Goal: Transaction & Acquisition: Purchase product/service

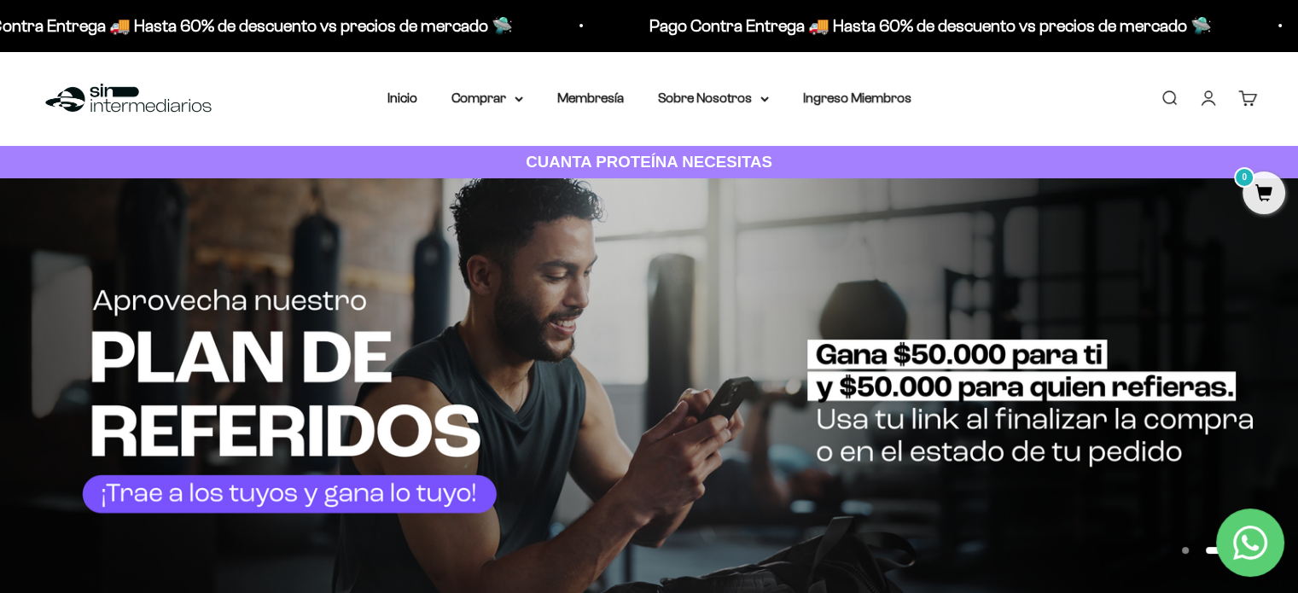
click at [417, 98] on nav "Inicio Comprar Proteínas Ver Todos Whey Iso Vegan" at bounding box center [649, 98] width 524 height 22
click at [413, 100] on link "Inicio" at bounding box center [402, 97] width 30 height 15
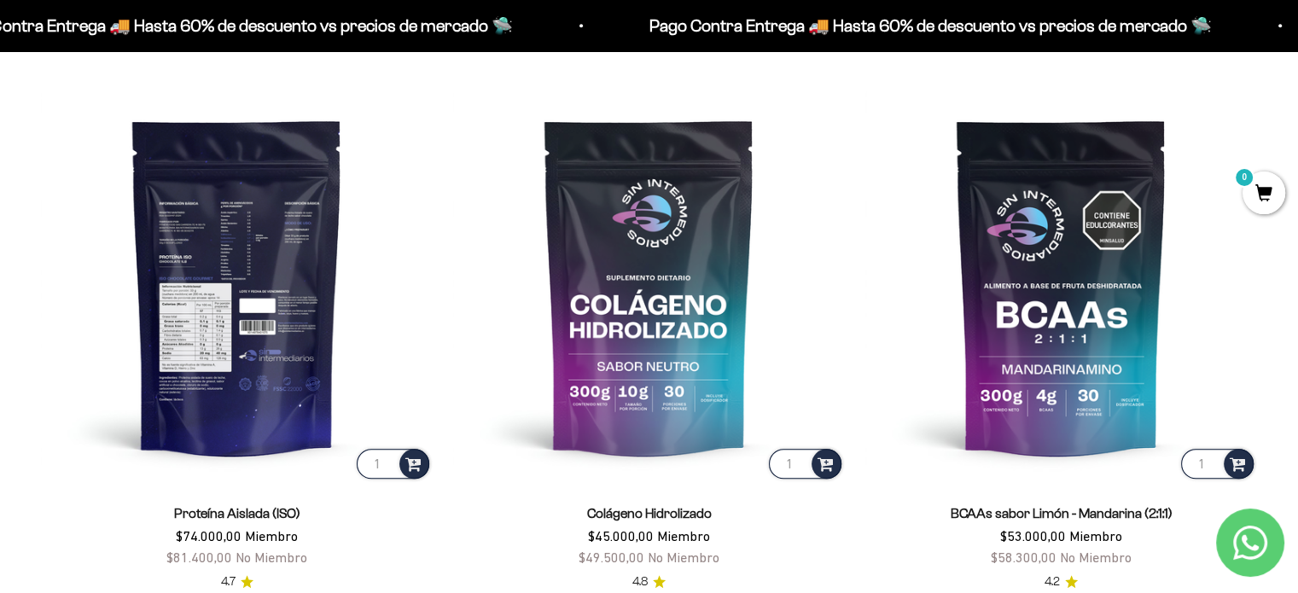
scroll to position [1280, 0]
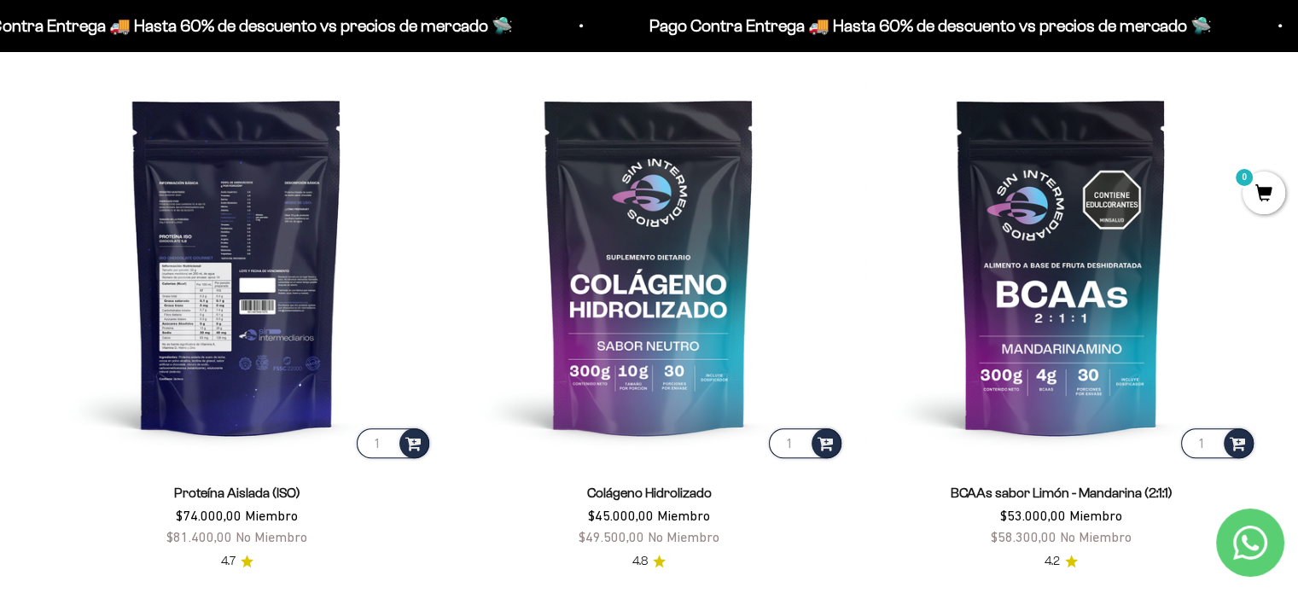
click at [270, 286] on img at bounding box center [237, 266] width 392 height 392
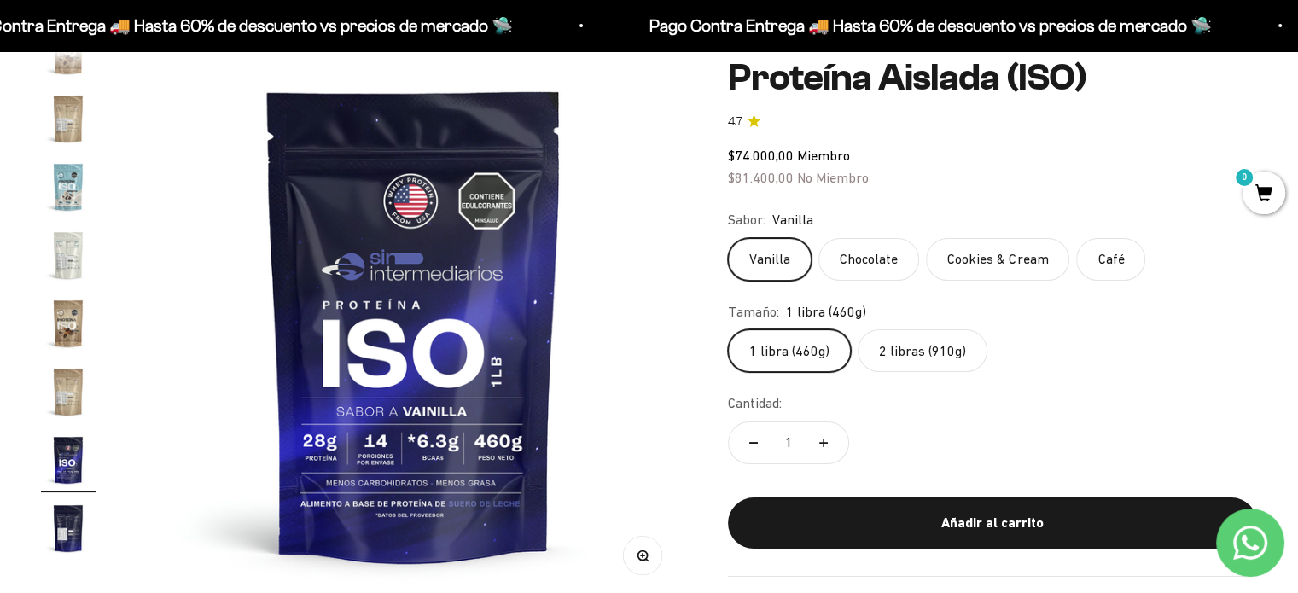
click at [584, 339] on img at bounding box center [413, 324] width 550 height 550
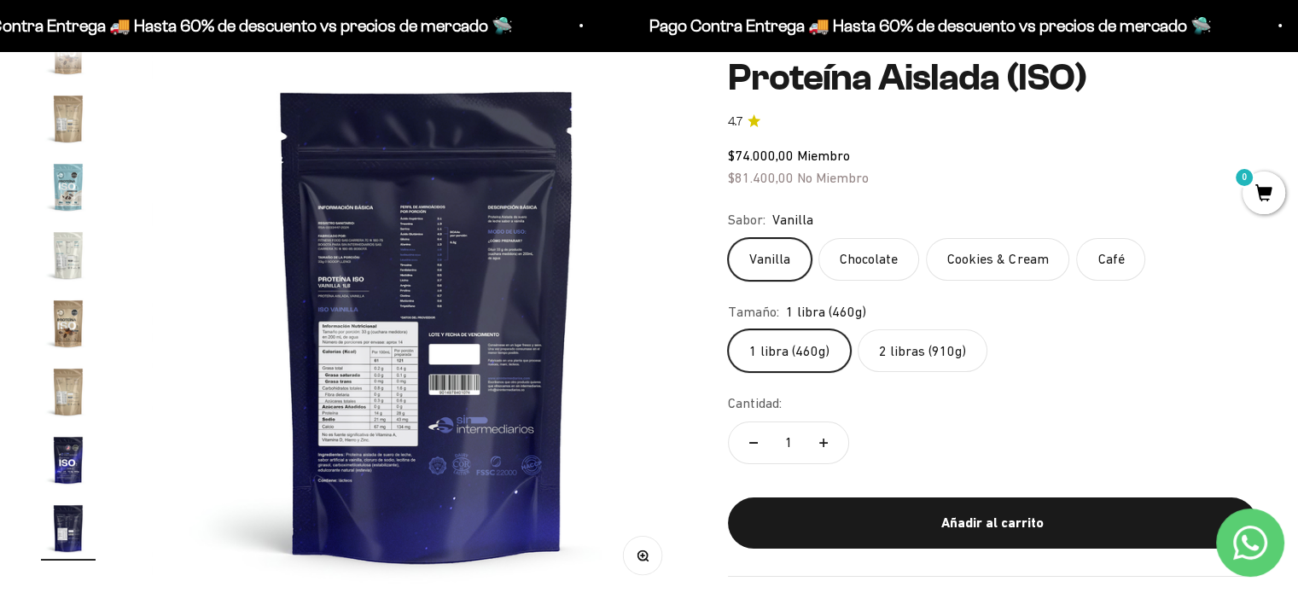
scroll to position [0, 9135]
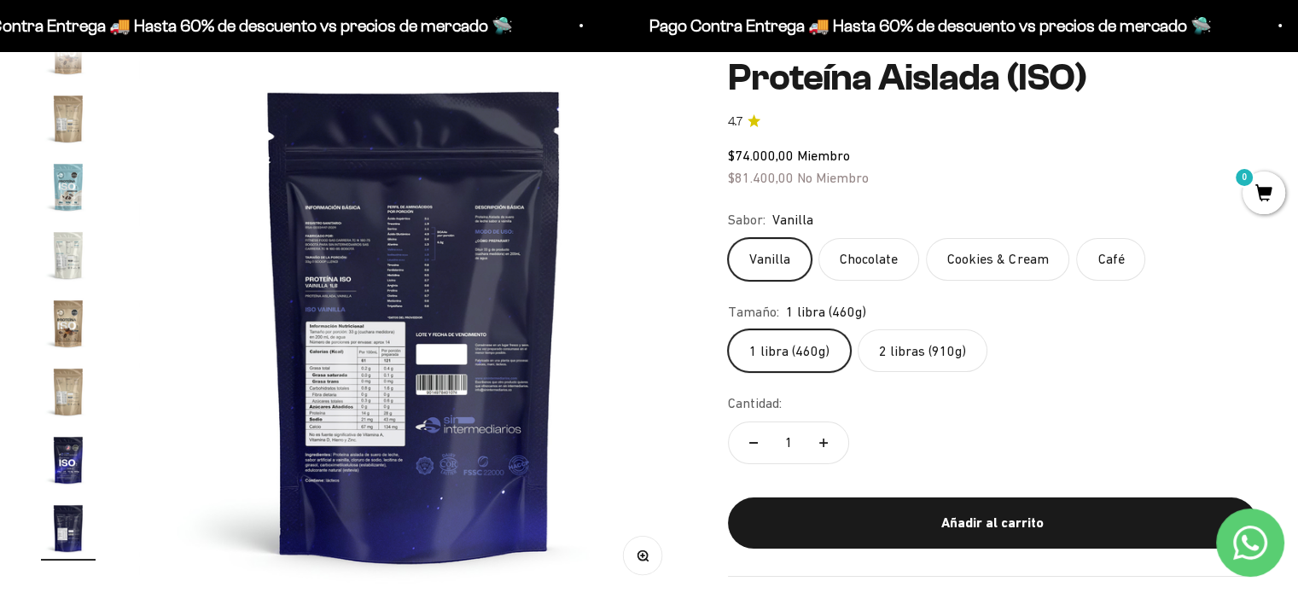
click at [584, 339] on img at bounding box center [414, 324] width 550 height 550
click at [584, 337] on img at bounding box center [414, 324] width 550 height 550
click at [604, 334] on img at bounding box center [414, 324] width 550 height 550
click at [653, 347] on img at bounding box center [414, 324] width 550 height 550
click at [60, 177] on img "Ir al artículo 12" at bounding box center [68, 187] width 55 height 55
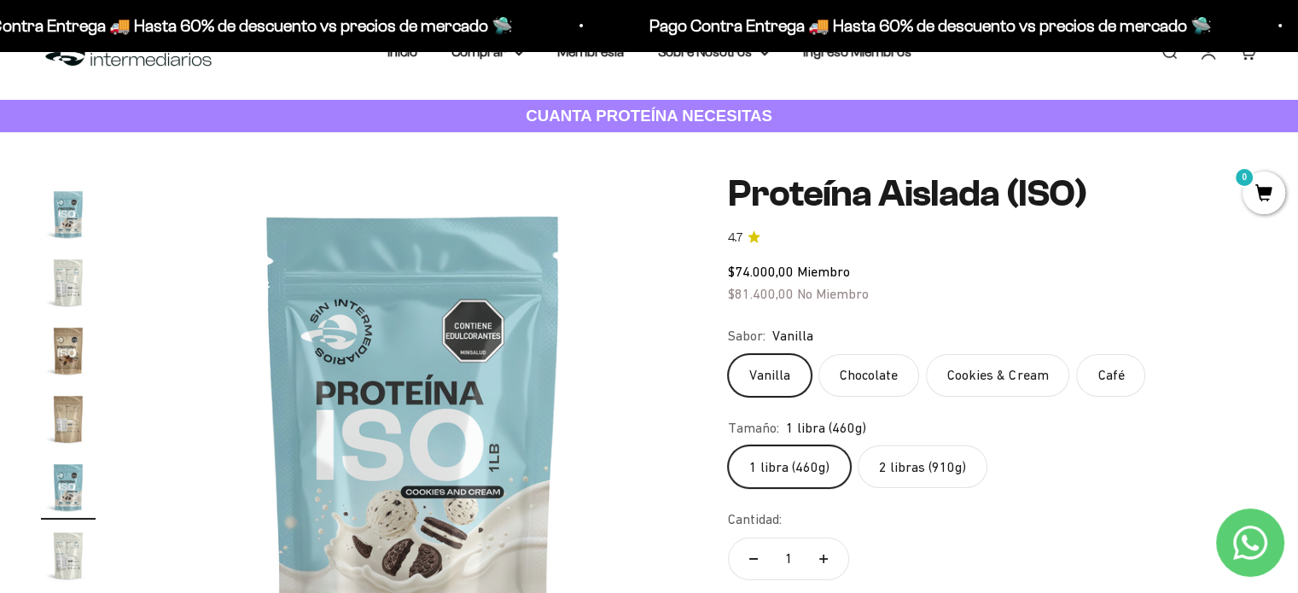
scroll to position [85, 0]
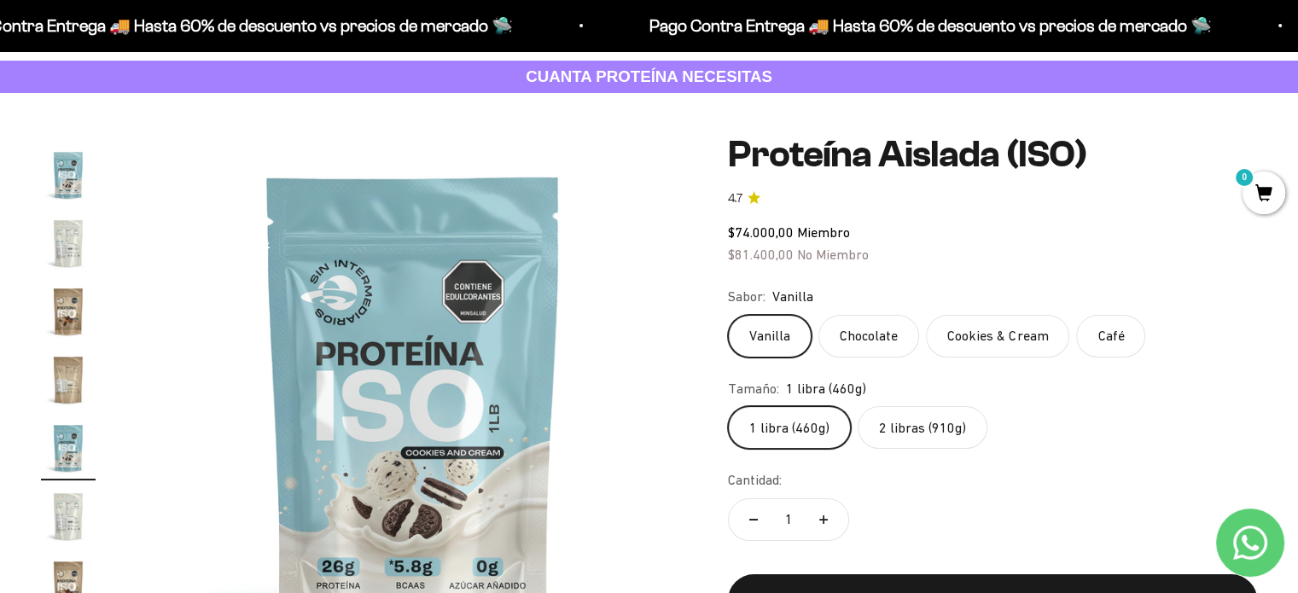
click at [915, 419] on label "2 libras (910g)" at bounding box center [922, 427] width 130 height 43
click at [728, 406] on input "2 libras (910g)" at bounding box center [727, 405] width 1 height 1
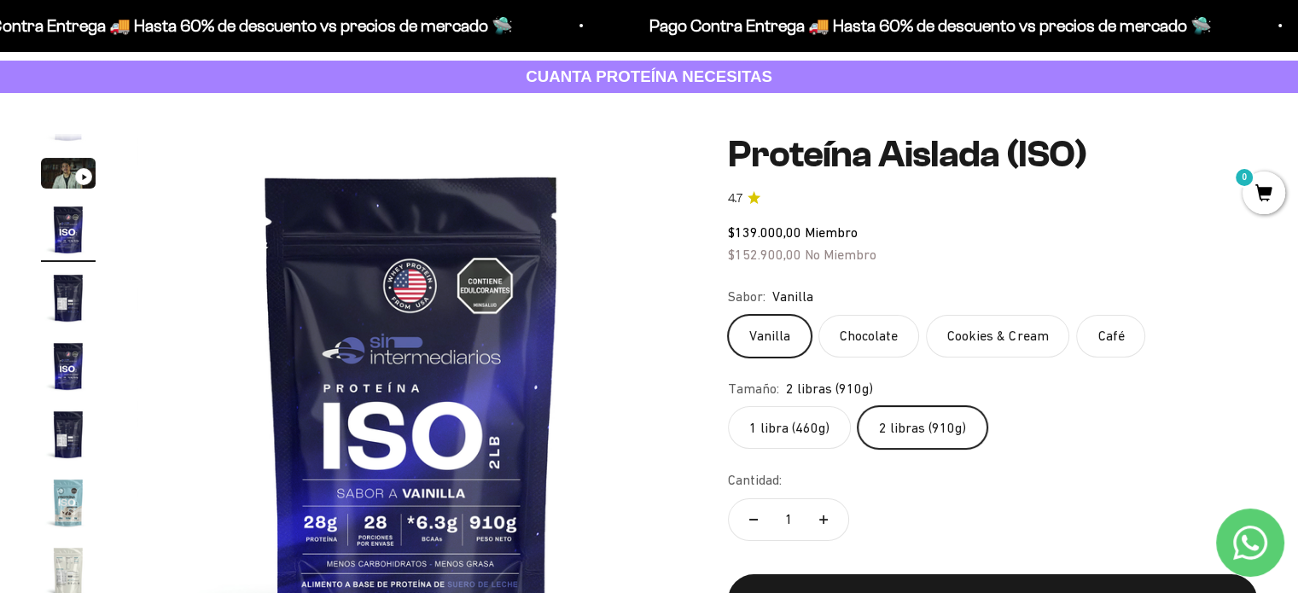
scroll to position [256, 0]
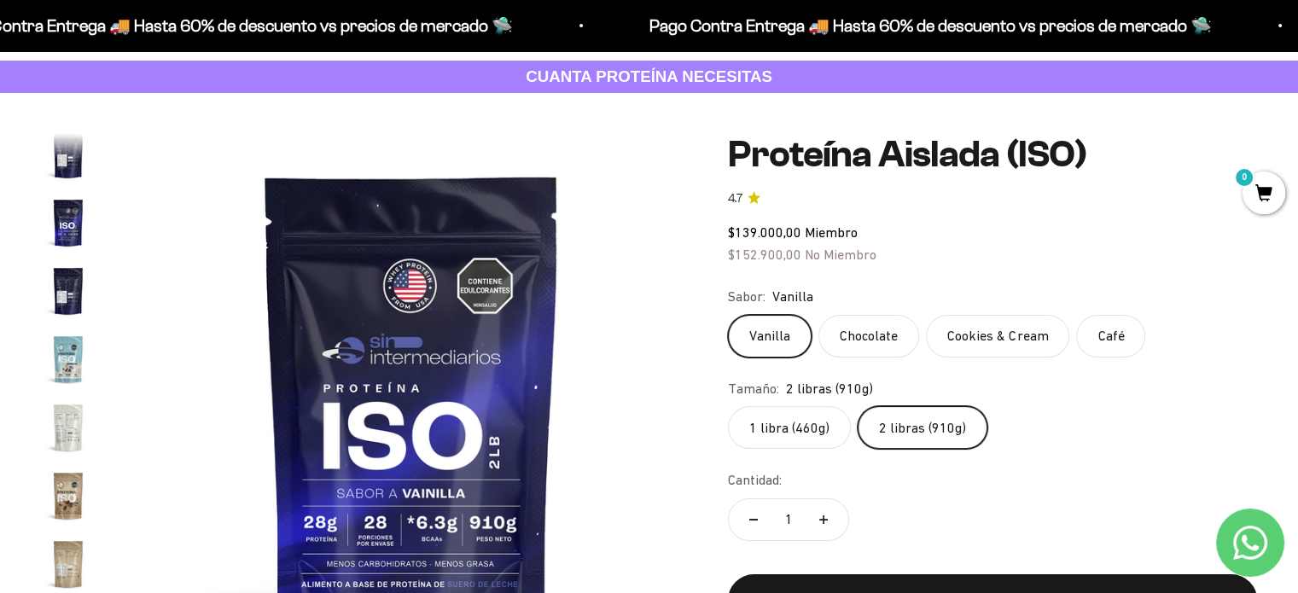
click at [65, 430] on img "Ir al artículo 9" at bounding box center [68, 427] width 55 height 55
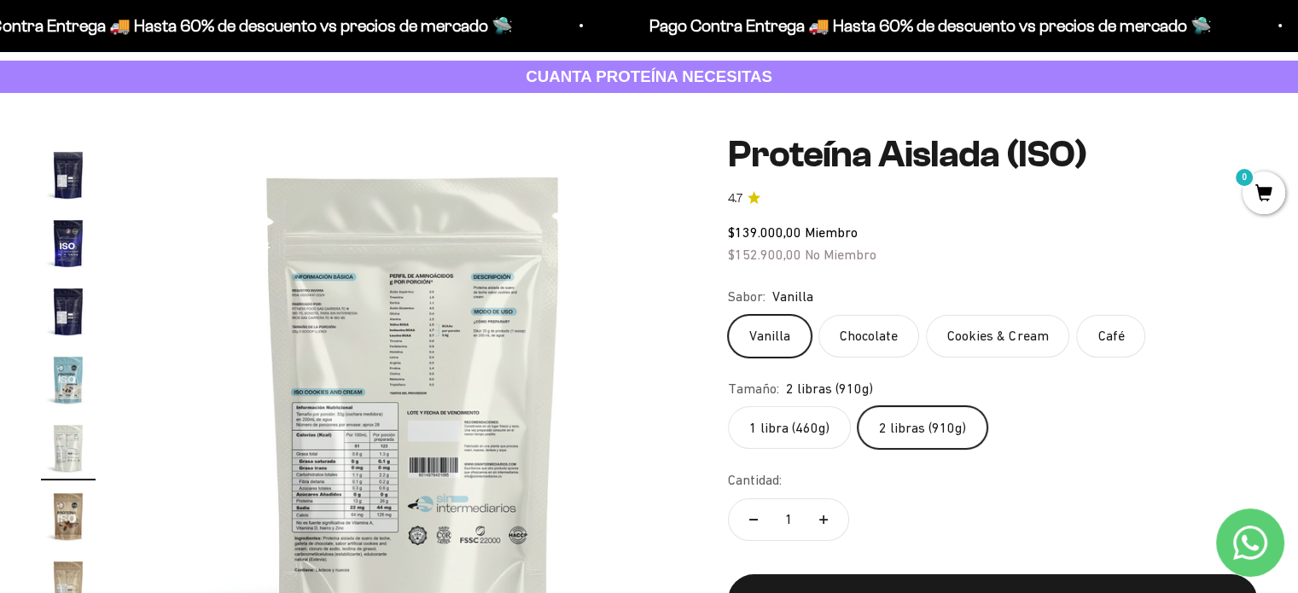
click at [61, 501] on img "Ir al artículo 10" at bounding box center [68, 516] width 55 height 55
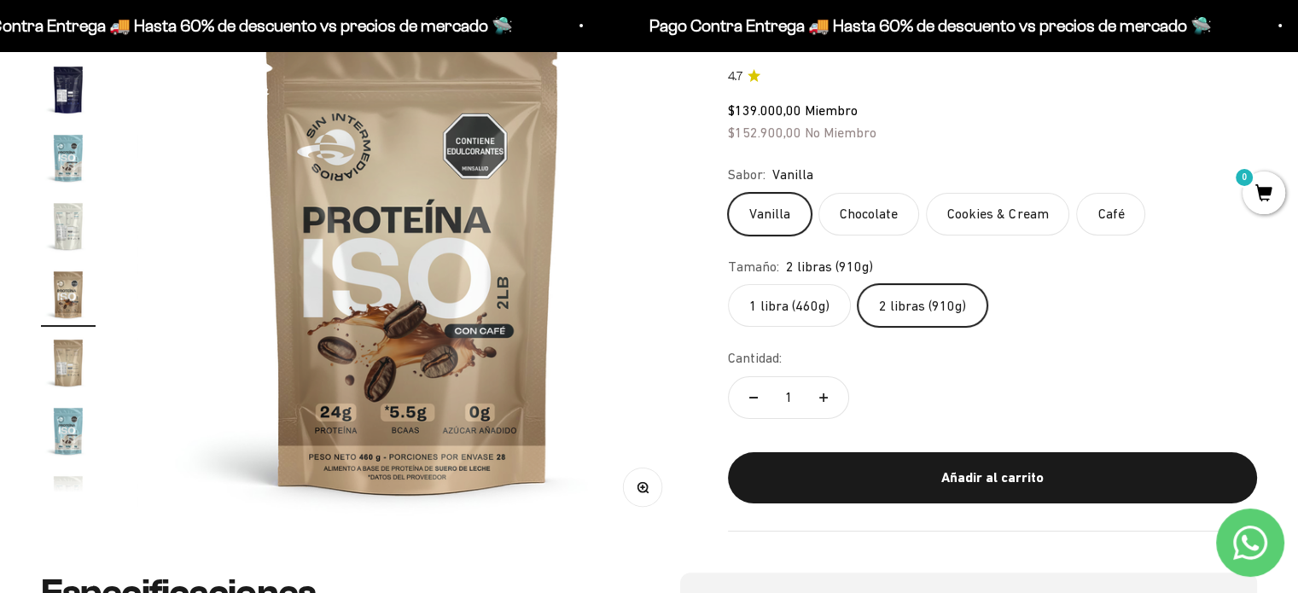
scroll to position [0, 0]
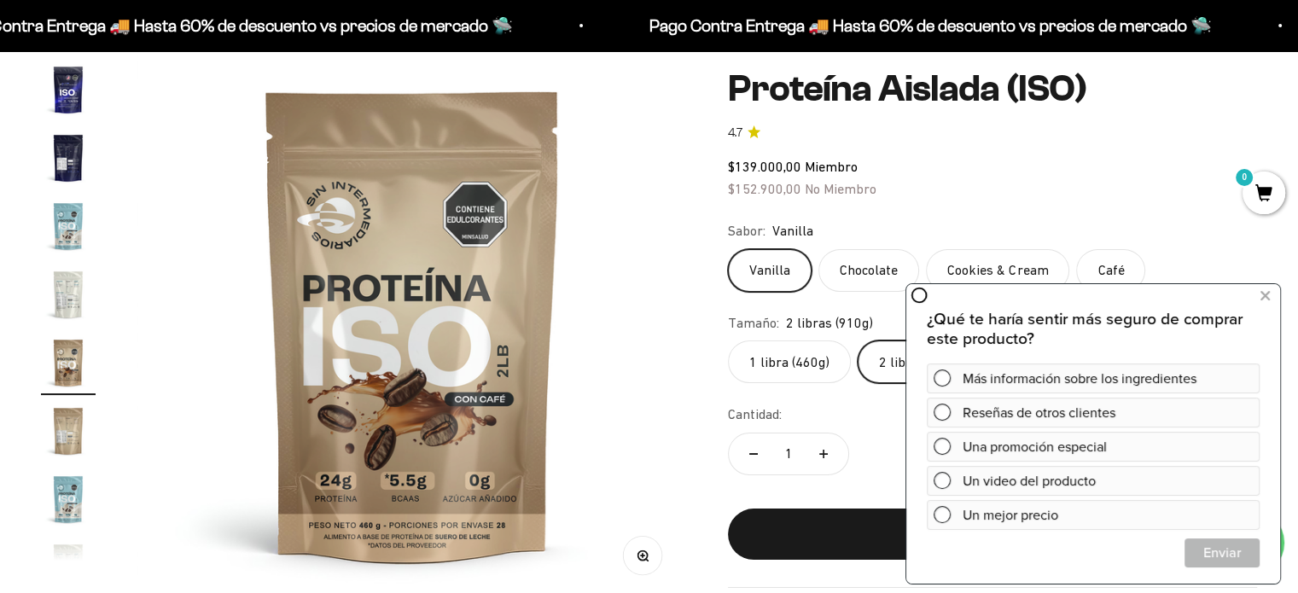
click at [65, 484] on img "Ir al artículo 12" at bounding box center [68, 499] width 55 height 55
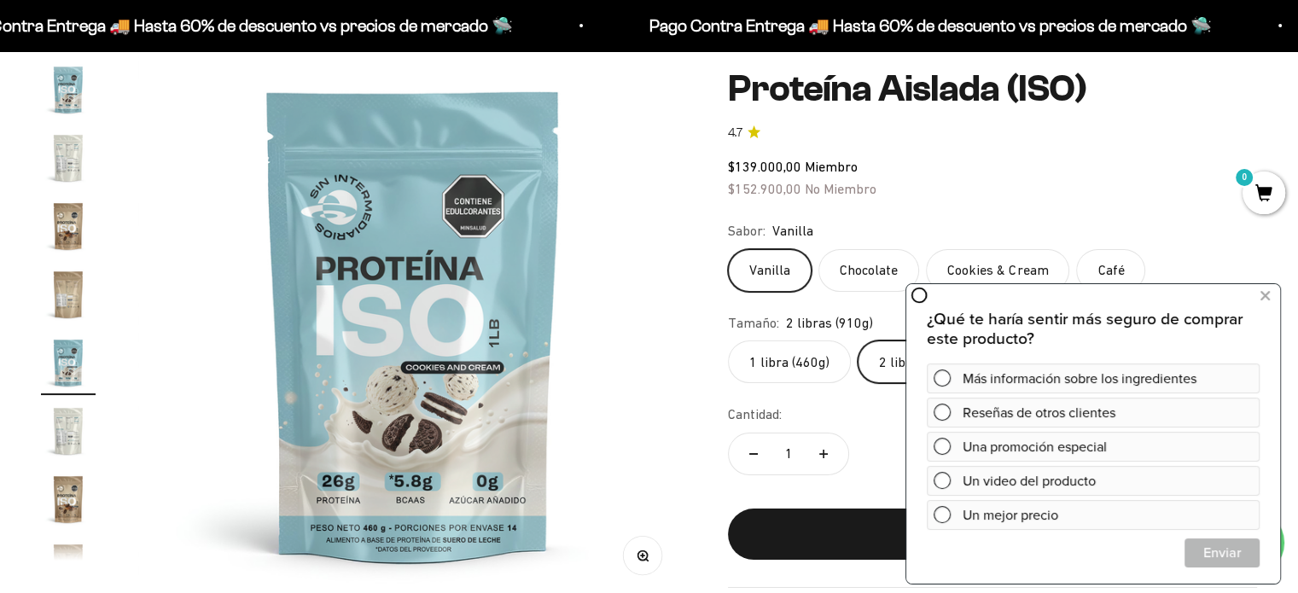
click at [58, 421] on img "Ir al artículo 13" at bounding box center [68, 431] width 55 height 55
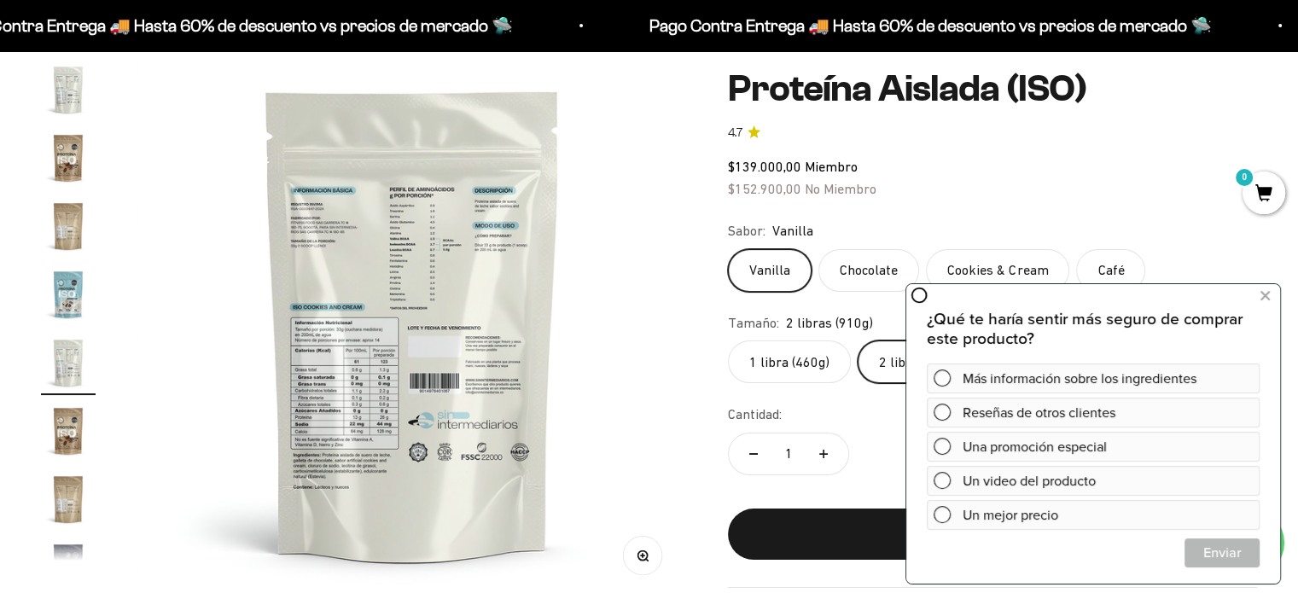
click at [66, 375] on img "Ir al artículo 13" at bounding box center [68, 362] width 55 height 55
click at [61, 288] on img "Ir al artículo 12" at bounding box center [68, 294] width 55 height 55
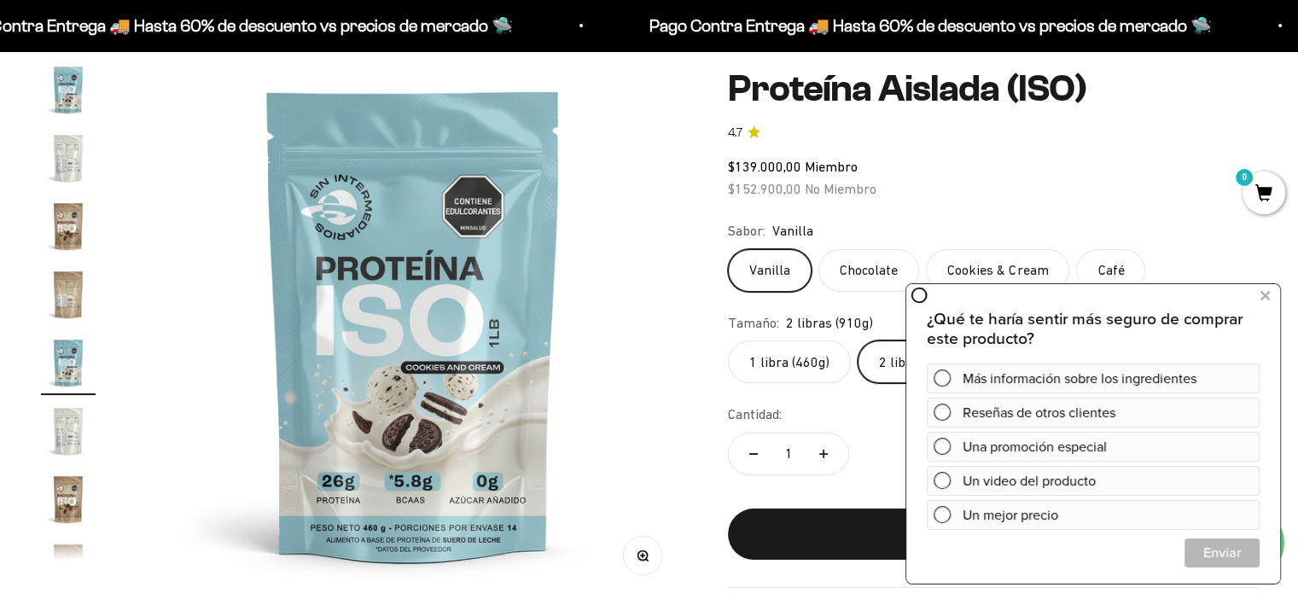
click at [72, 84] on img "Ir al artículo 8" at bounding box center [68, 89] width 55 height 55
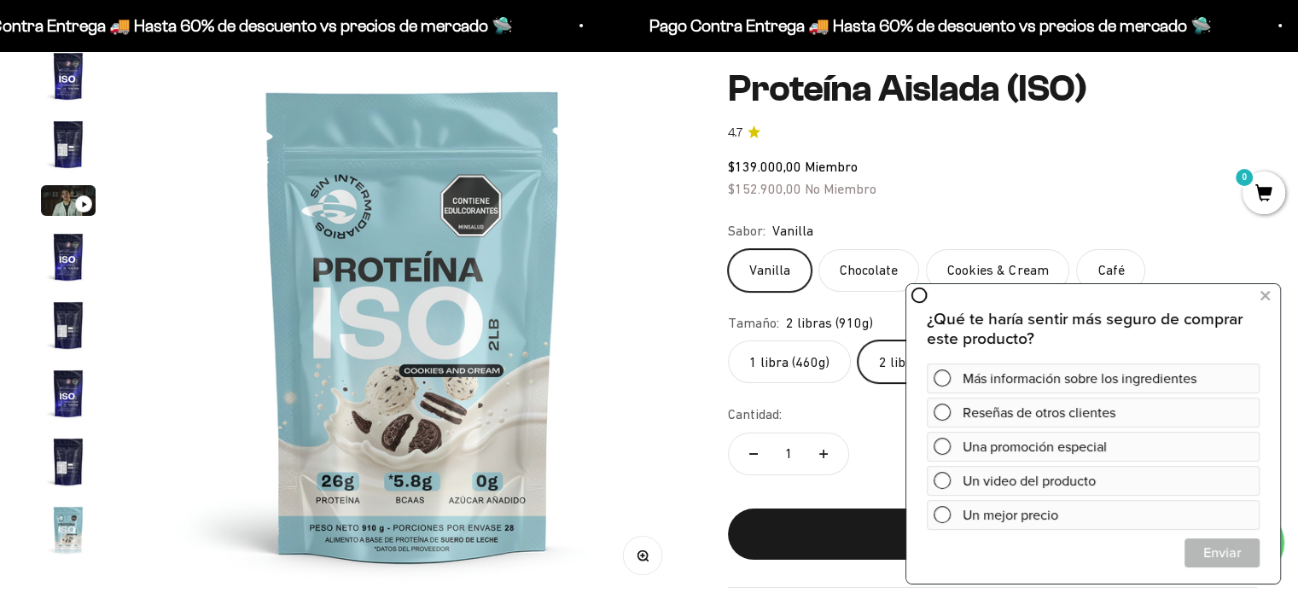
click at [77, 87] on img "Ir al artículo 1" at bounding box center [68, 76] width 55 height 55
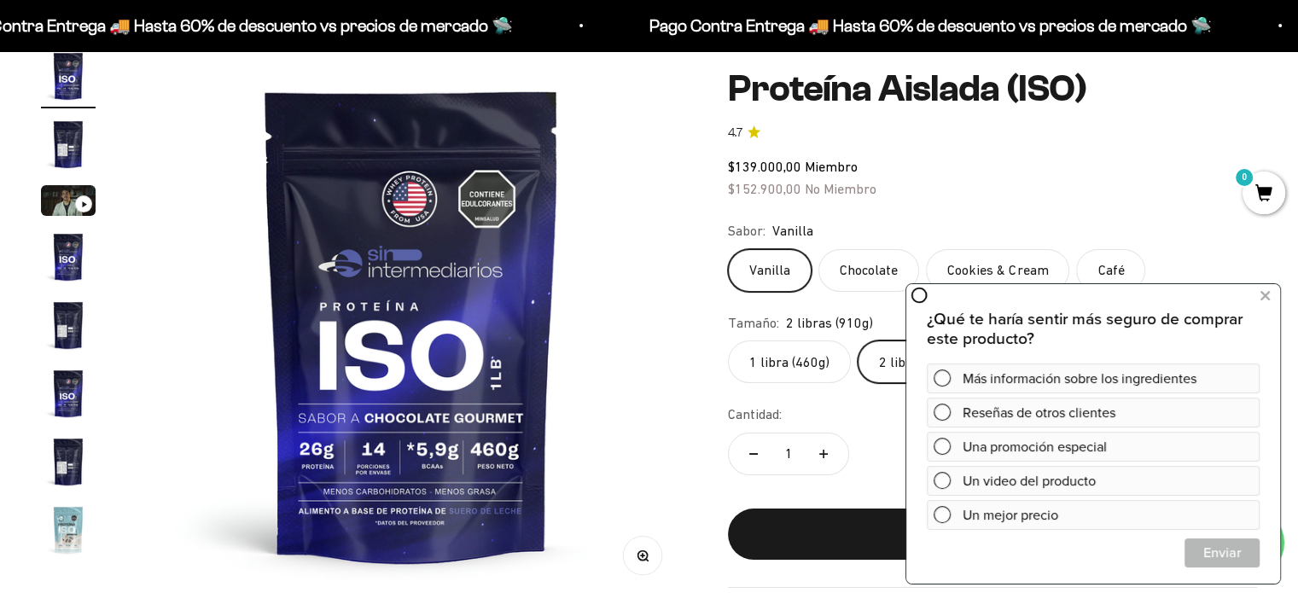
click at [68, 147] on img "Ir al artículo 2" at bounding box center [68, 144] width 55 height 55
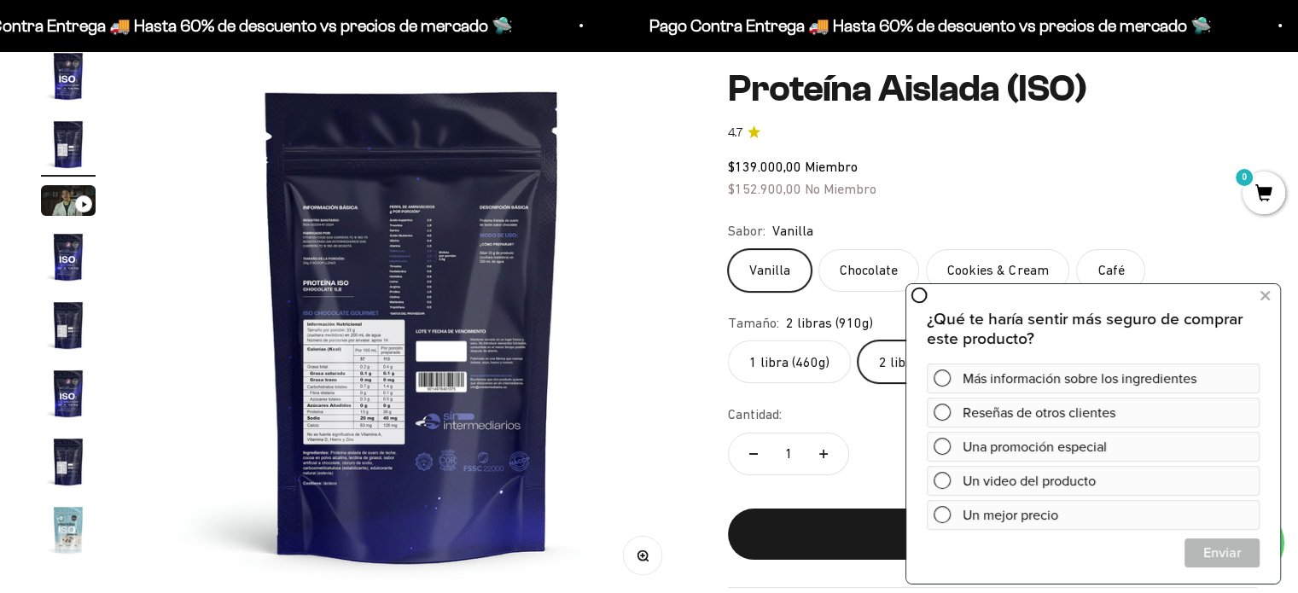
click at [71, 258] on img "Ir al artículo 4" at bounding box center [68, 256] width 55 height 55
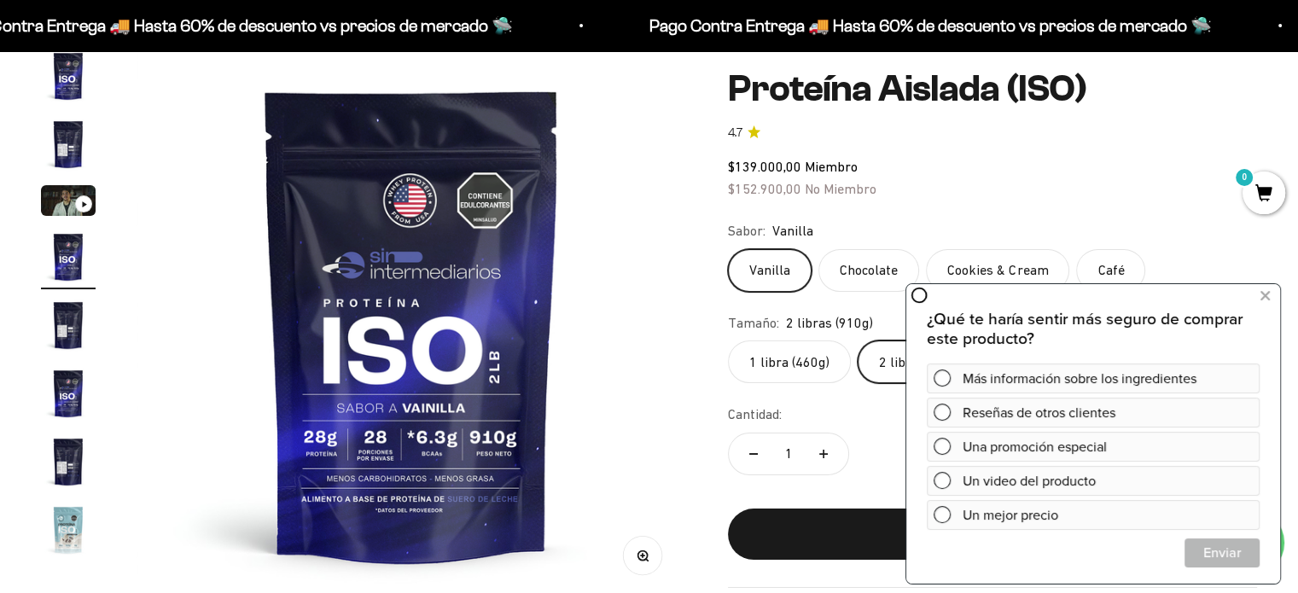
click at [67, 244] on img "Ir al artículo 4" at bounding box center [68, 256] width 55 height 55
click at [68, 76] on img "Ir al artículo 1" at bounding box center [68, 76] width 55 height 55
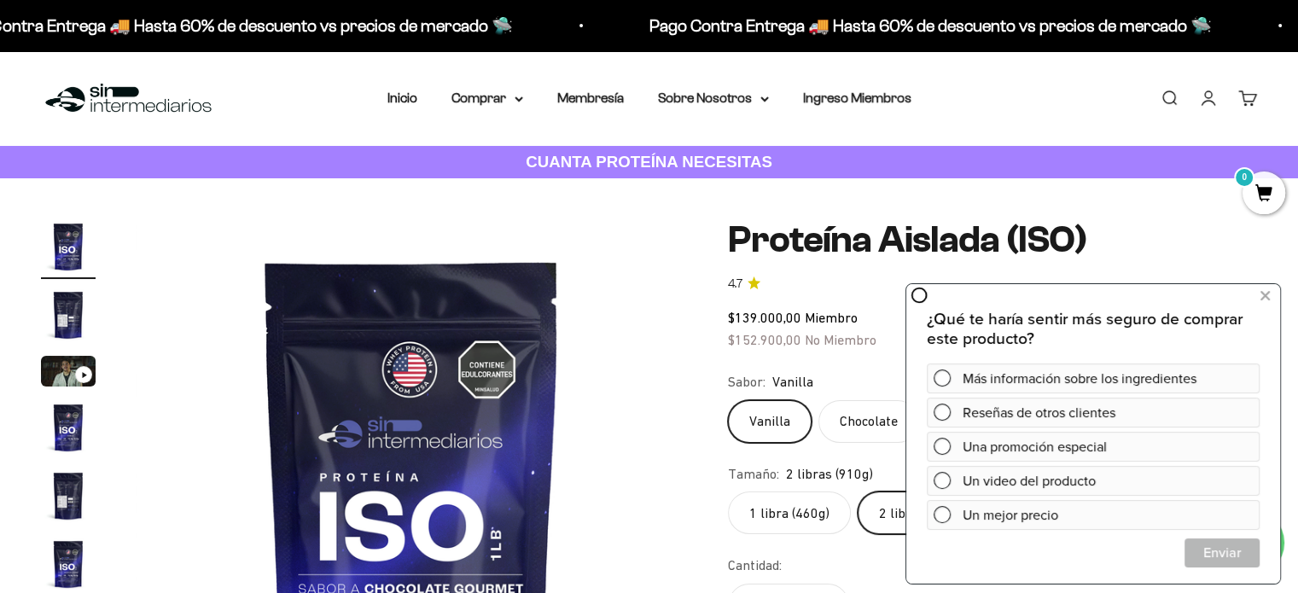
click at [82, 323] on img "Ir al artículo 2" at bounding box center [68, 315] width 55 height 55
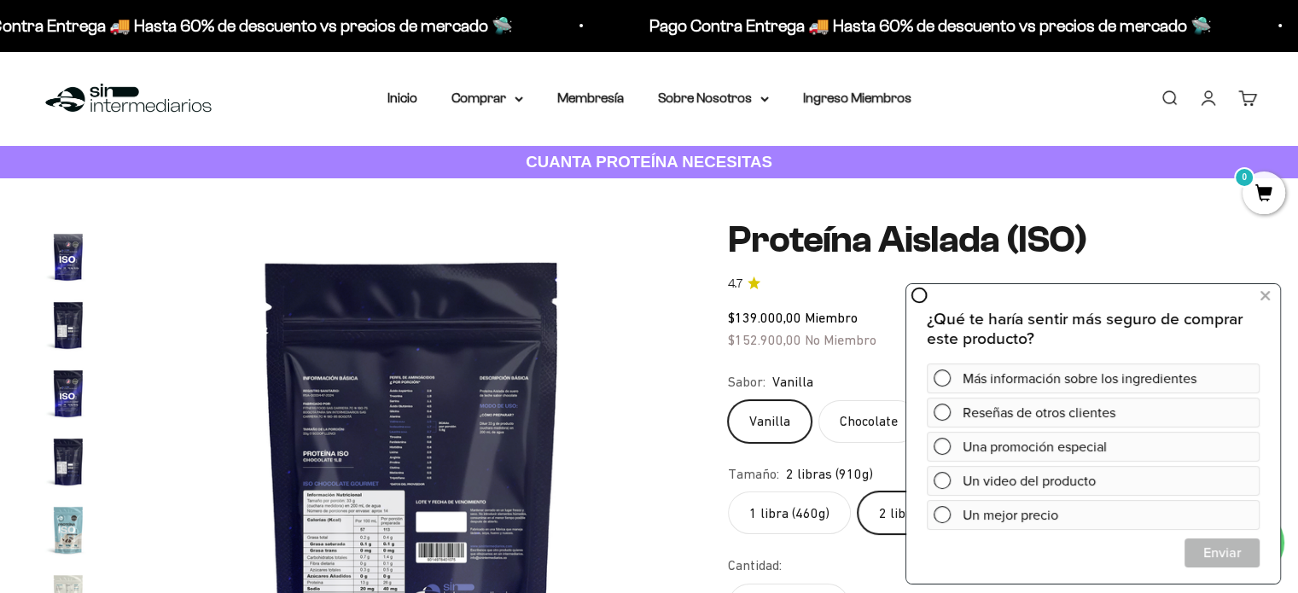
click at [51, 247] on img "Ir al artículo 4" at bounding box center [68, 256] width 55 height 55
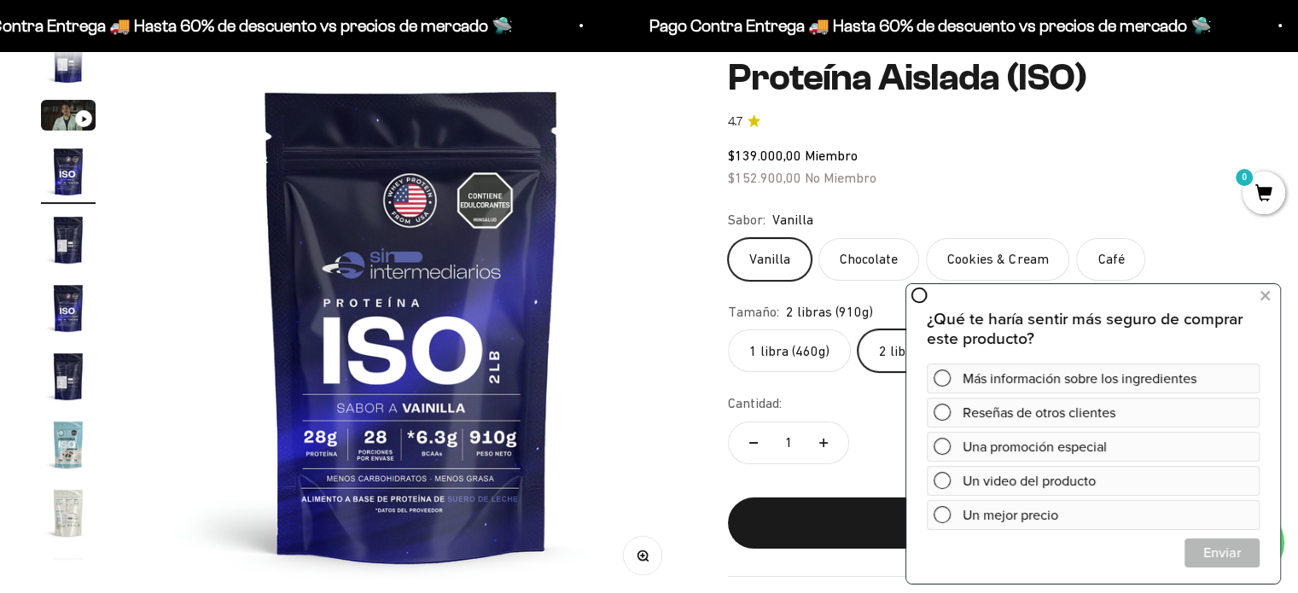
click at [60, 245] on img "Ir al artículo 5" at bounding box center [68, 239] width 55 height 55
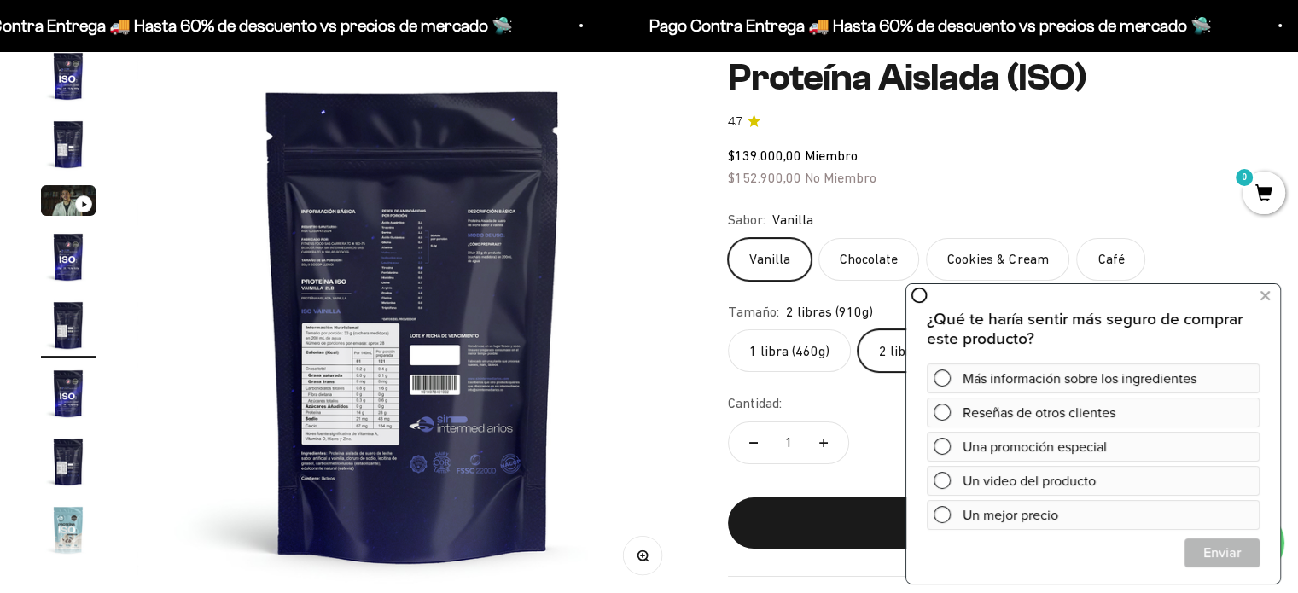
click at [74, 317] on img "Ir al artículo 5" at bounding box center [68, 325] width 55 height 55
click at [87, 390] on img "Ir al artículo 6" at bounding box center [68, 393] width 55 height 55
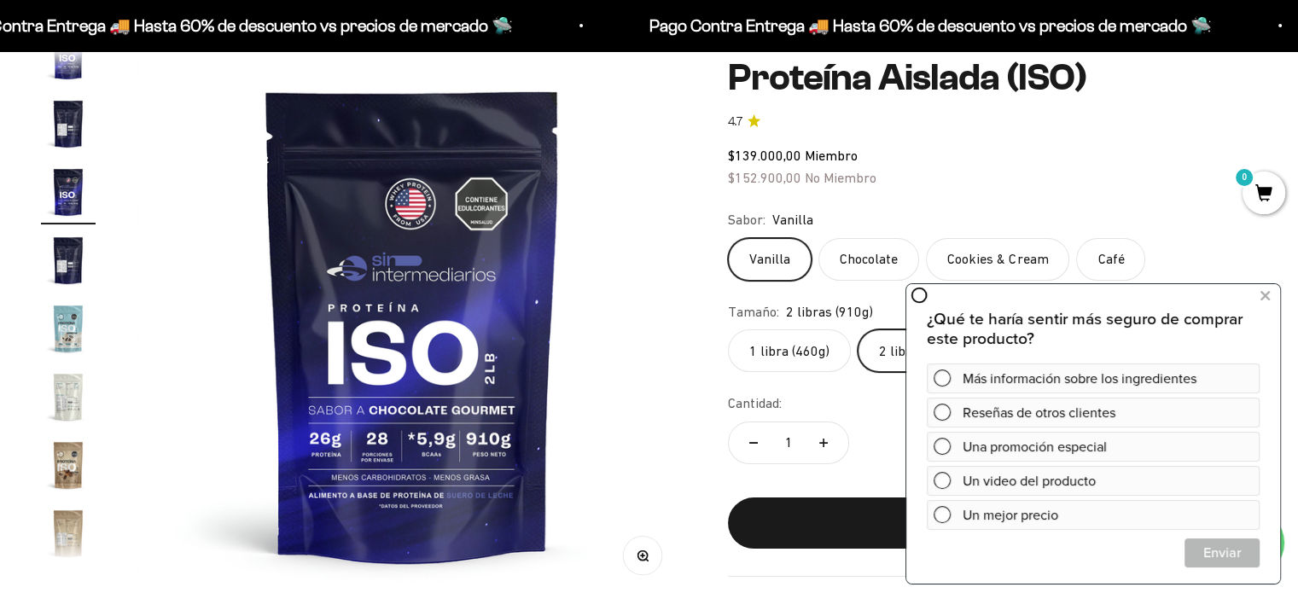
click at [53, 241] on img "Ir al artículo 7" at bounding box center [68, 260] width 55 height 55
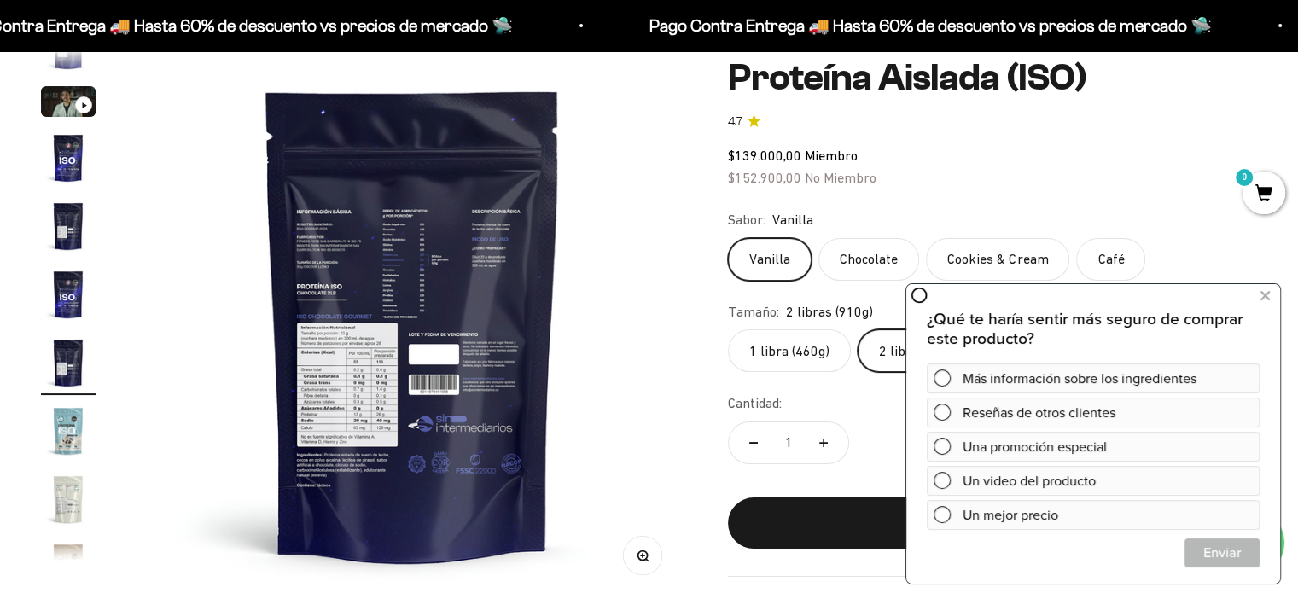
click at [80, 340] on img "Ir al artículo 7" at bounding box center [68, 362] width 55 height 55
click at [77, 422] on img "Ir al artículo 8" at bounding box center [68, 431] width 55 height 55
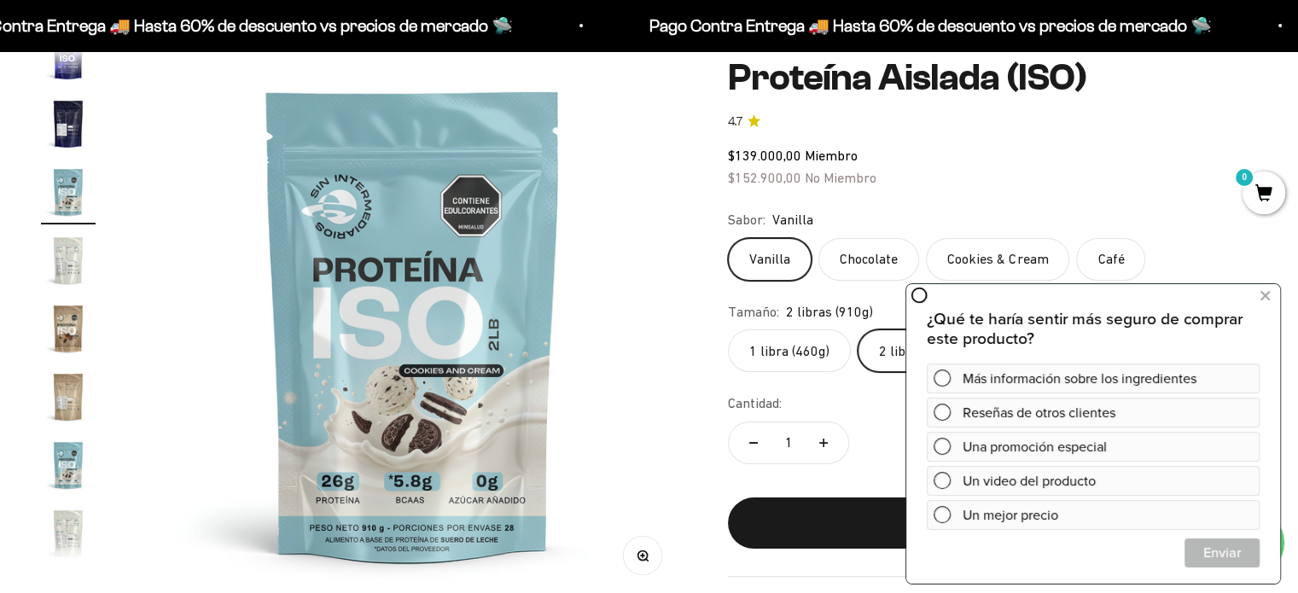
click at [58, 323] on img "Ir al artículo 10" at bounding box center [68, 328] width 55 height 55
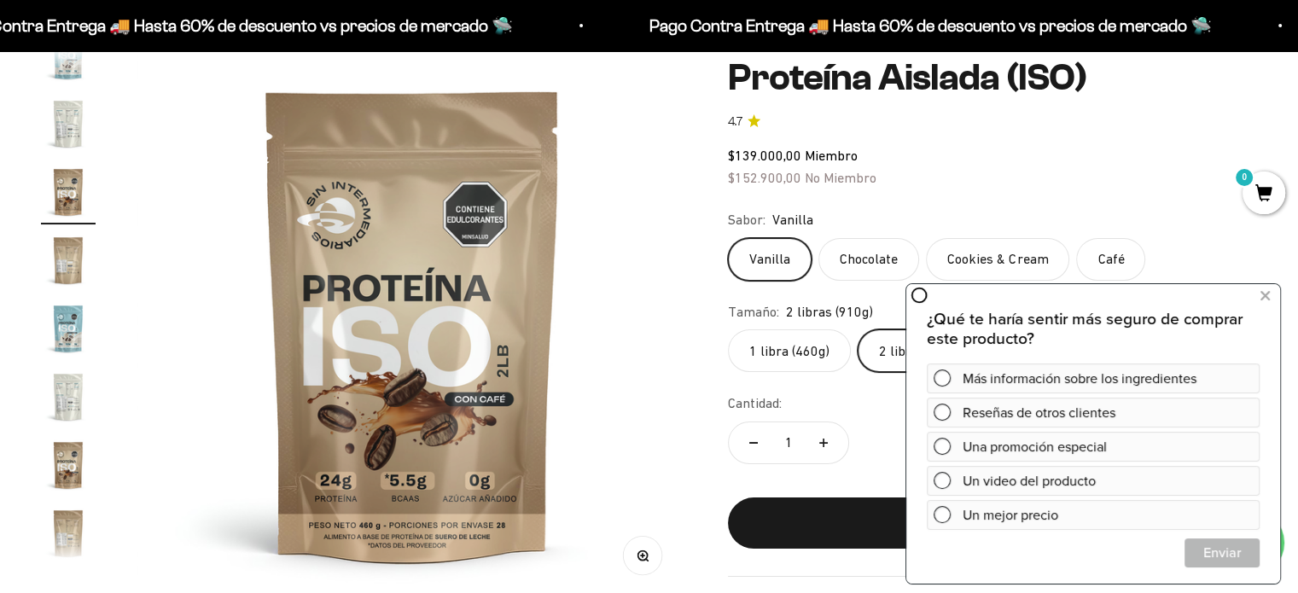
click at [75, 342] on img "Ir al artículo 12" at bounding box center [68, 328] width 55 height 55
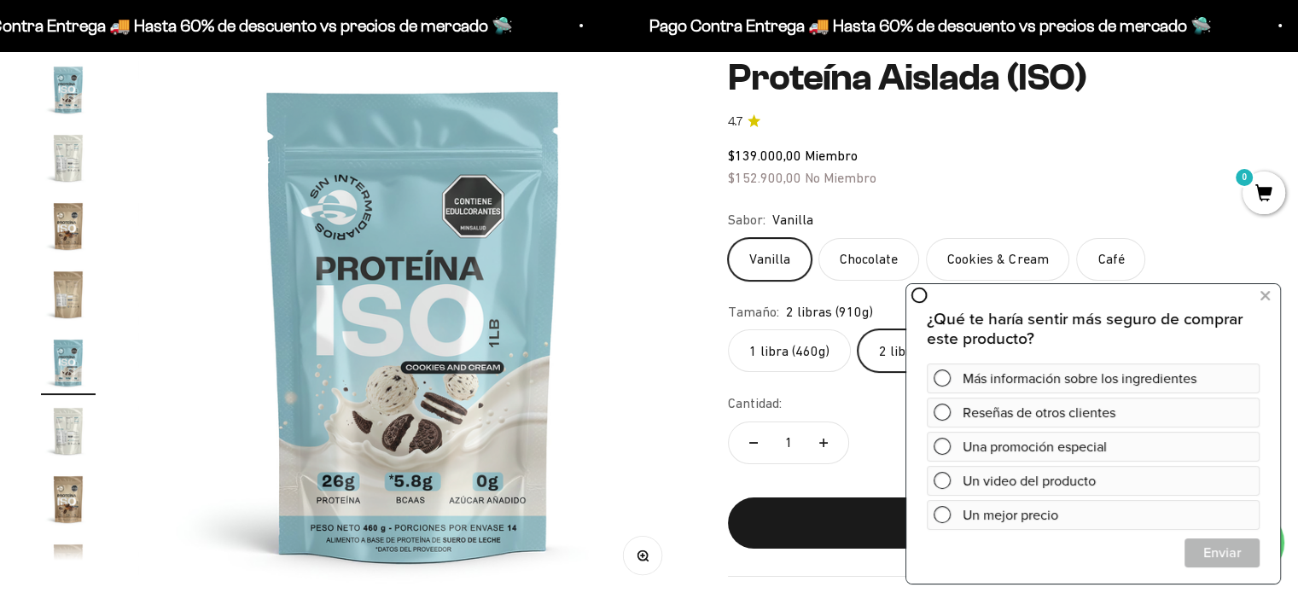
click at [77, 423] on img "Ir al artículo 13" at bounding box center [68, 431] width 55 height 55
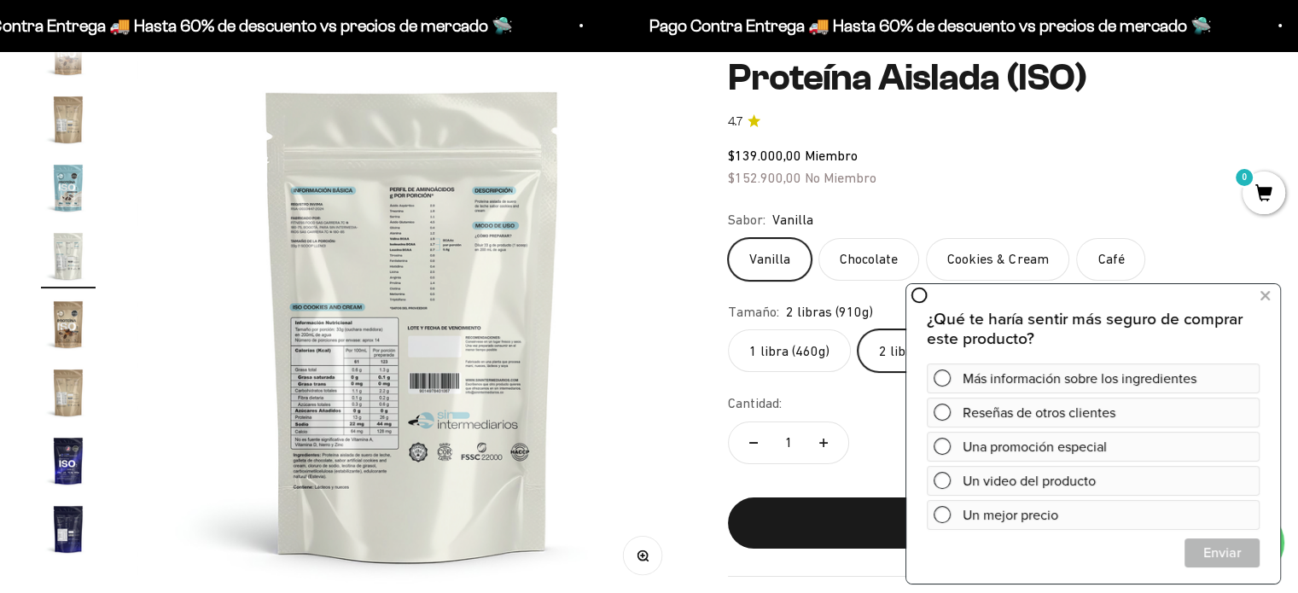
click at [68, 408] on img "Ir al artículo 15" at bounding box center [68, 392] width 55 height 55
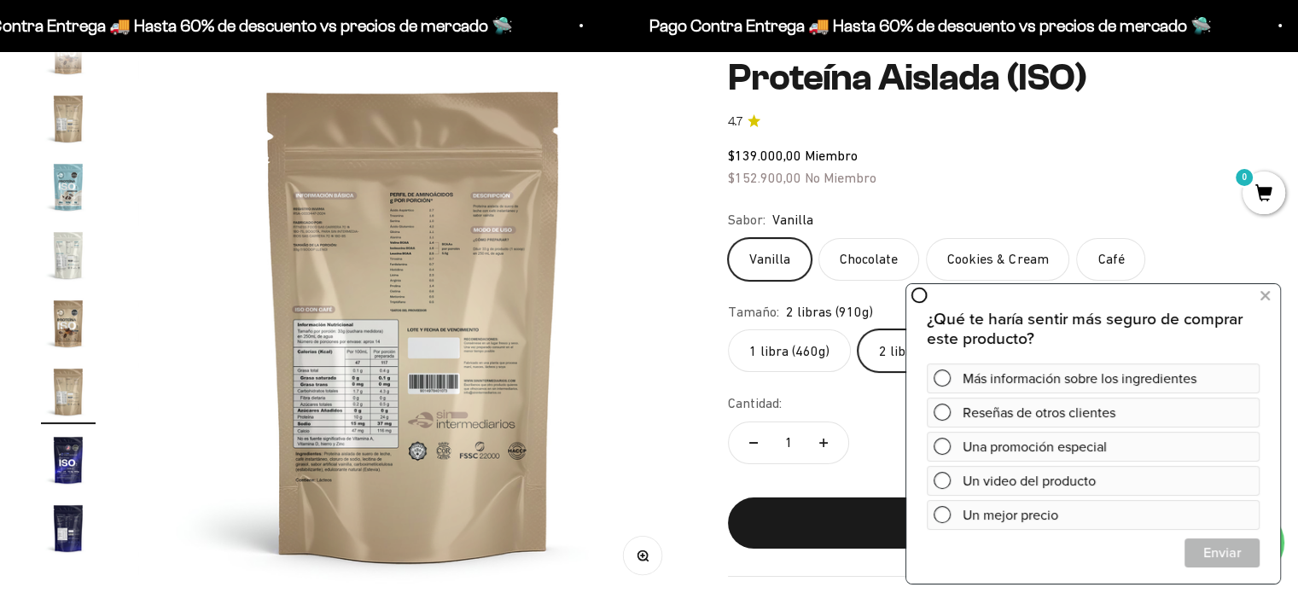
click at [75, 479] on img "Ir al artículo 16" at bounding box center [68, 460] width 55 height 55
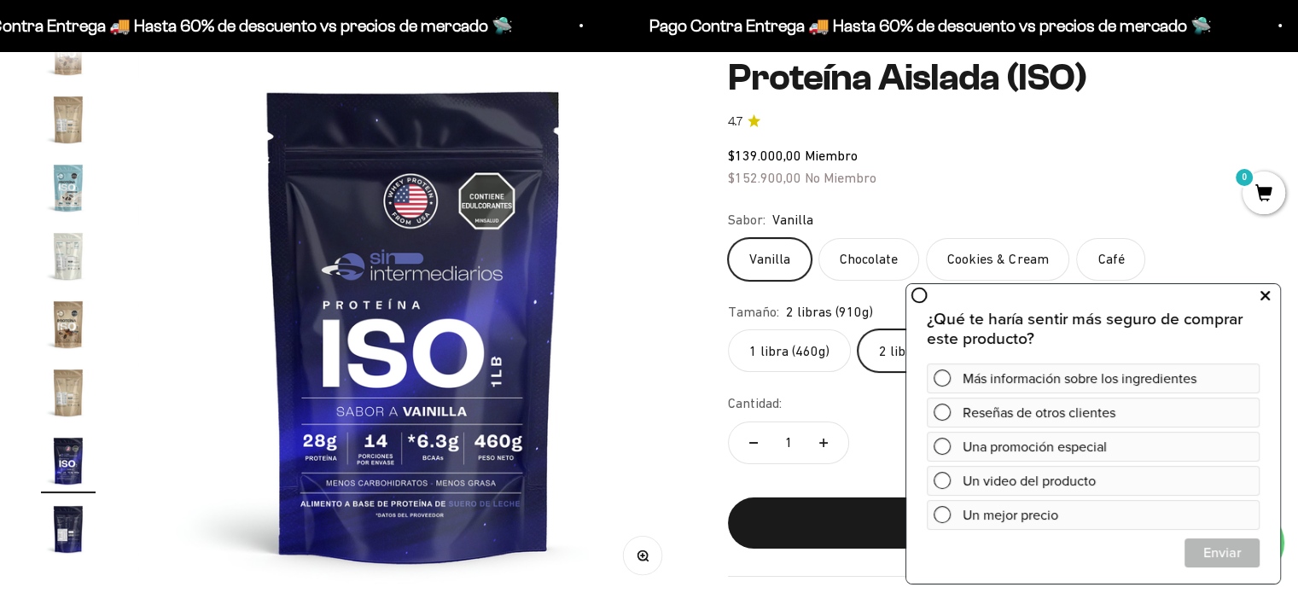
click at [1269, 298] on icon at bounding box center [1264, 296] width 9 height 22
